Goal: Check status: Check status

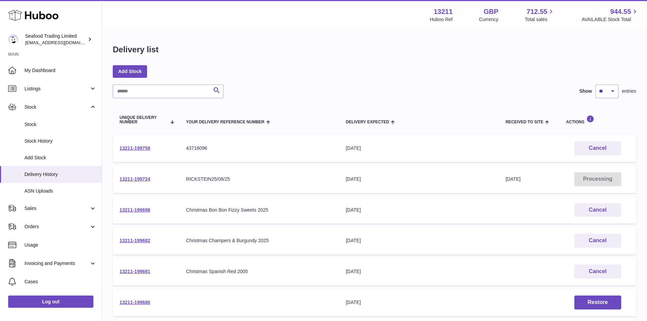
select select "**"
click at [39, 107] on span "Stock" at bounding box center [56, 107] width 65 height 6
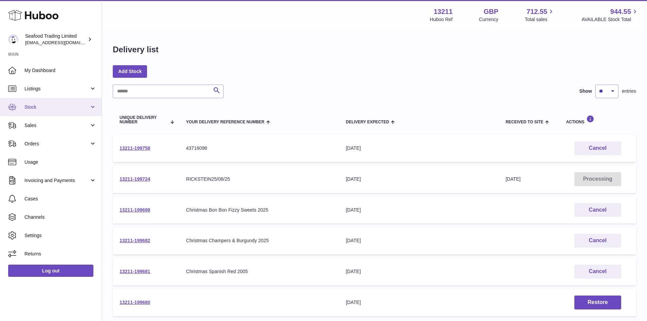
click at [39, 107] on span "Stock" at bounding box center [56, 107] width 65 height 6
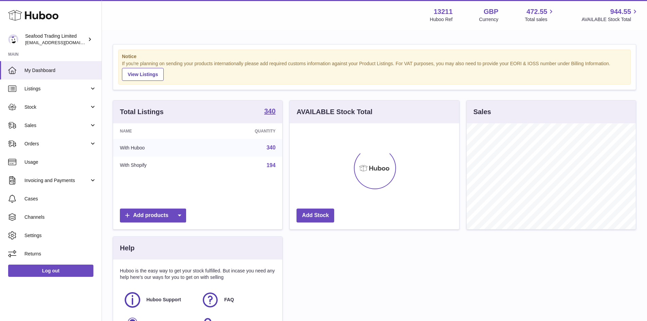
scroll to position [106, 170]
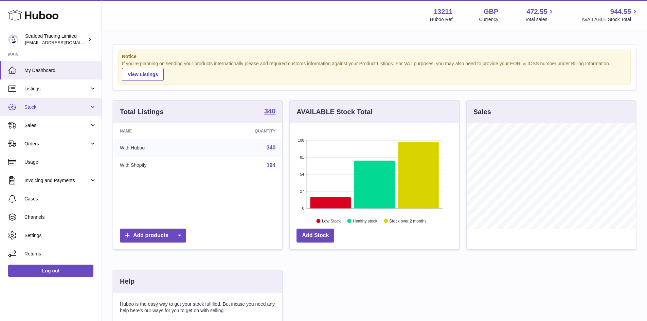
click at [34, 106] on span "Stock" at bounding box center [56, 107] width 65 height 6
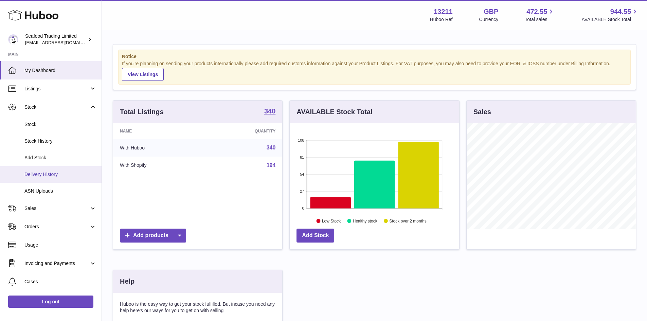
click at [41, 174] on span "Delivery History" at bounding box center [60, 174] width 72 height 6
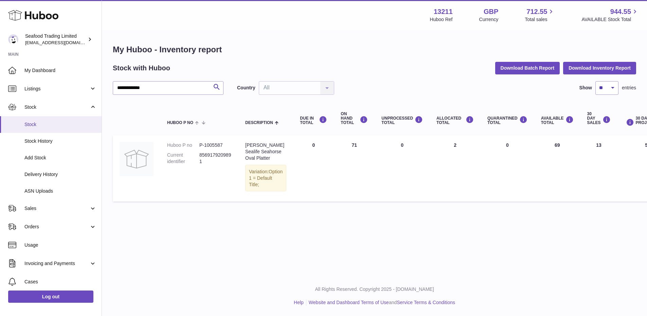
click at [30, 123] on span "Stock" at bounding box center [60, 124] width 72 height 6
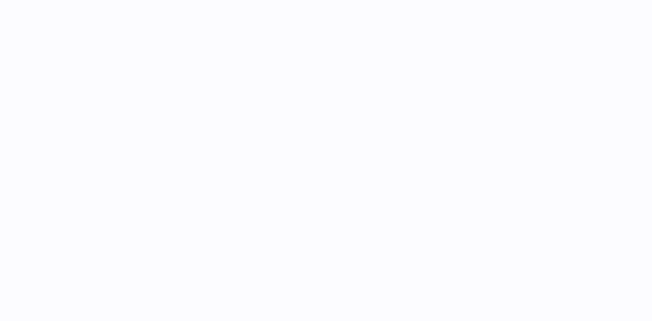
click at [36, 227] on div at bounding box center [326, 160] width 652 height 321
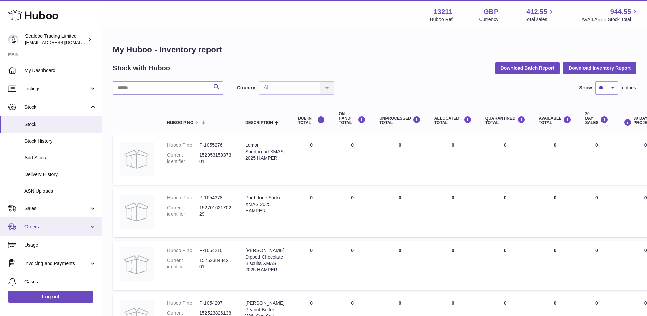
click at [34, 226] on span "Orders" at bounding box center [56, 227] width 65 height 6
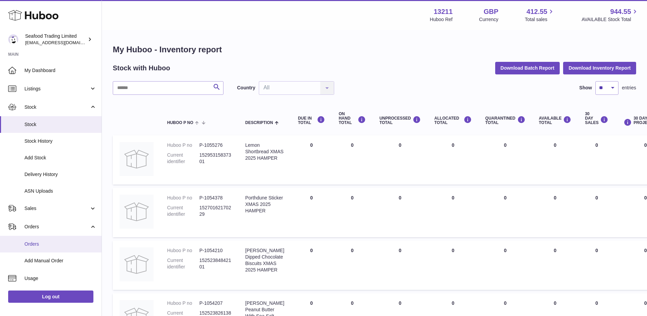
click at [33, 245] on span "Orders" at bounding box center [60, 244] width 72 height 6
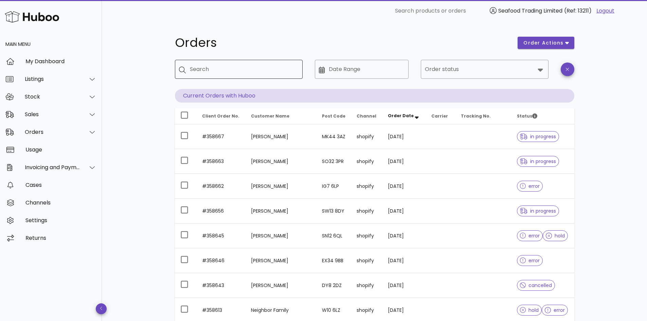
click at [232, 72] on input "Search" at bounding box center [243, 69] width 107 height 11
click at [252, 72] on input "********" at bounding box center [239, 69] width 99 height 11
type input "********"
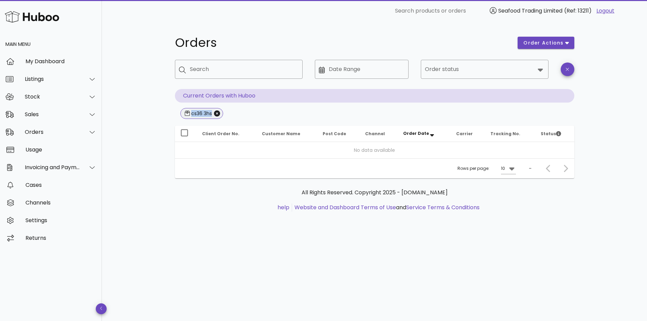
drag, startPoint x: 191, startPoint y: 113, endPoint x: 212, endPoint y: 113, distance: 20.4
click at [212, 113] on div "cs36 3hs" at bounding box center [201, 113] width 22 height 7
copy div "cs36 3hs"
